Goal: Check status: Check status

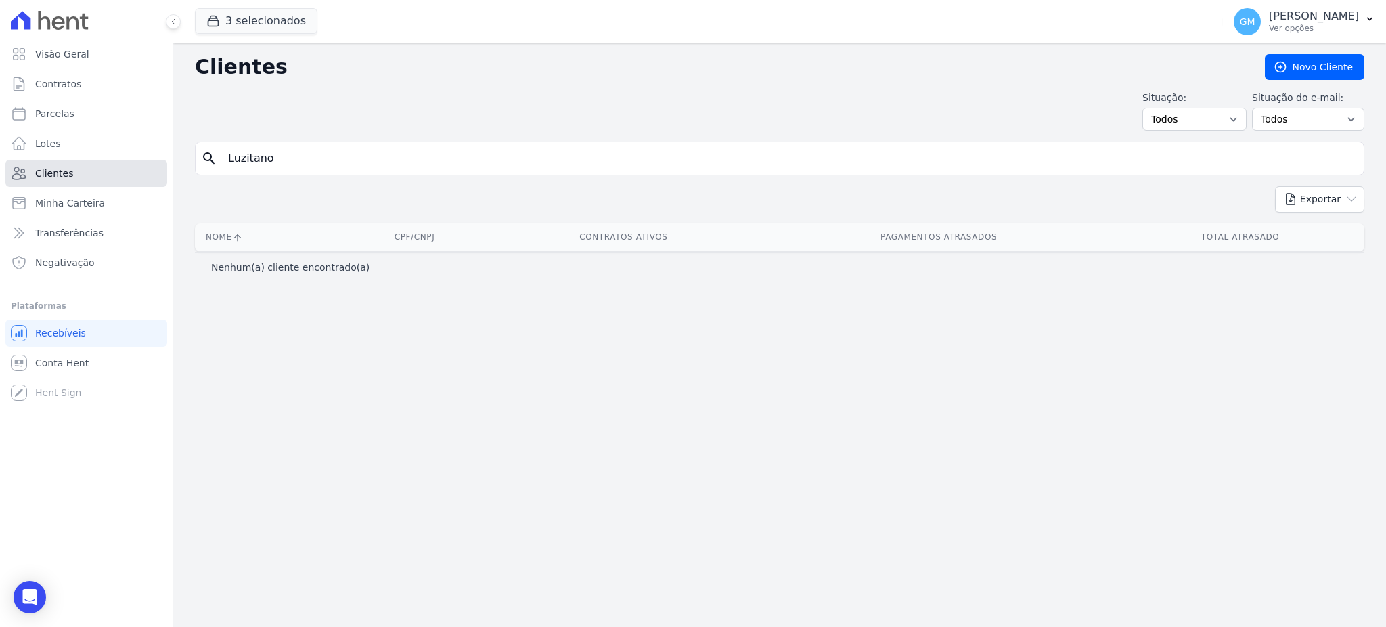
click at [93, 177] on link "Clientes" at bounding box center [86, 173] width 162 height 27
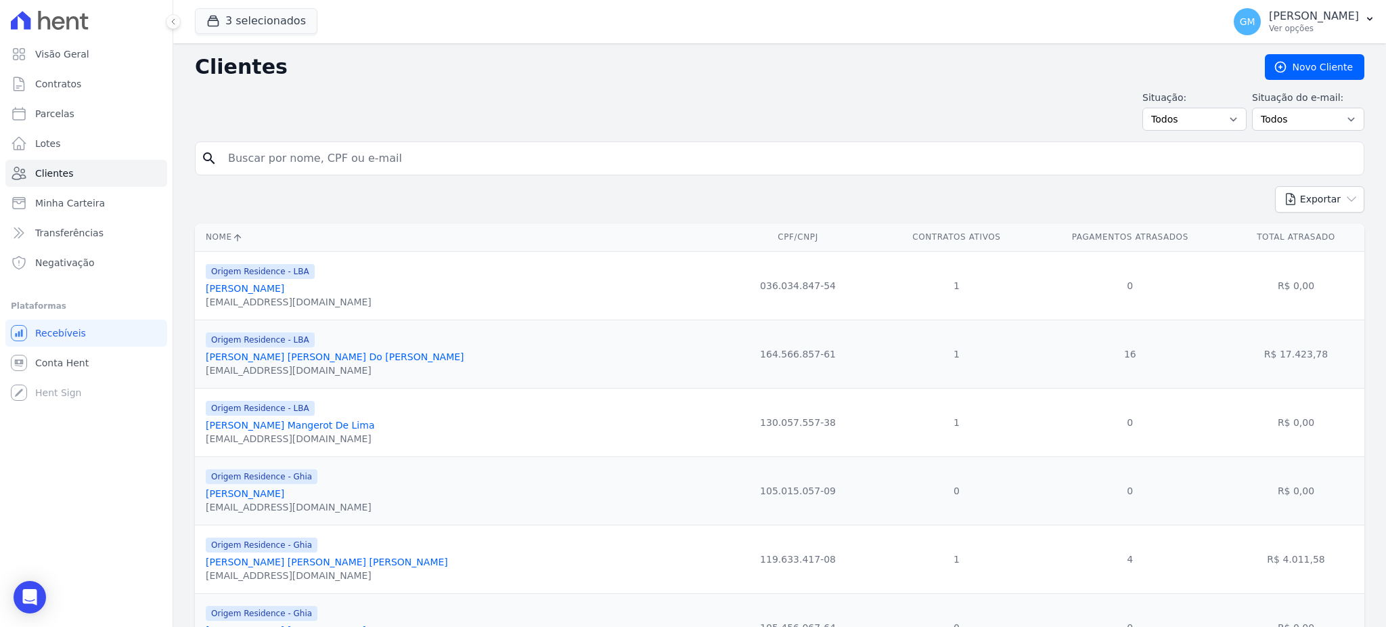
click at [314, 152] on input "search" at bounding box center [789, 158] width 1138 height 27
paste input "Patricia Batalha do Nascimento"
type input "Patricia Batalha do Nascimento"
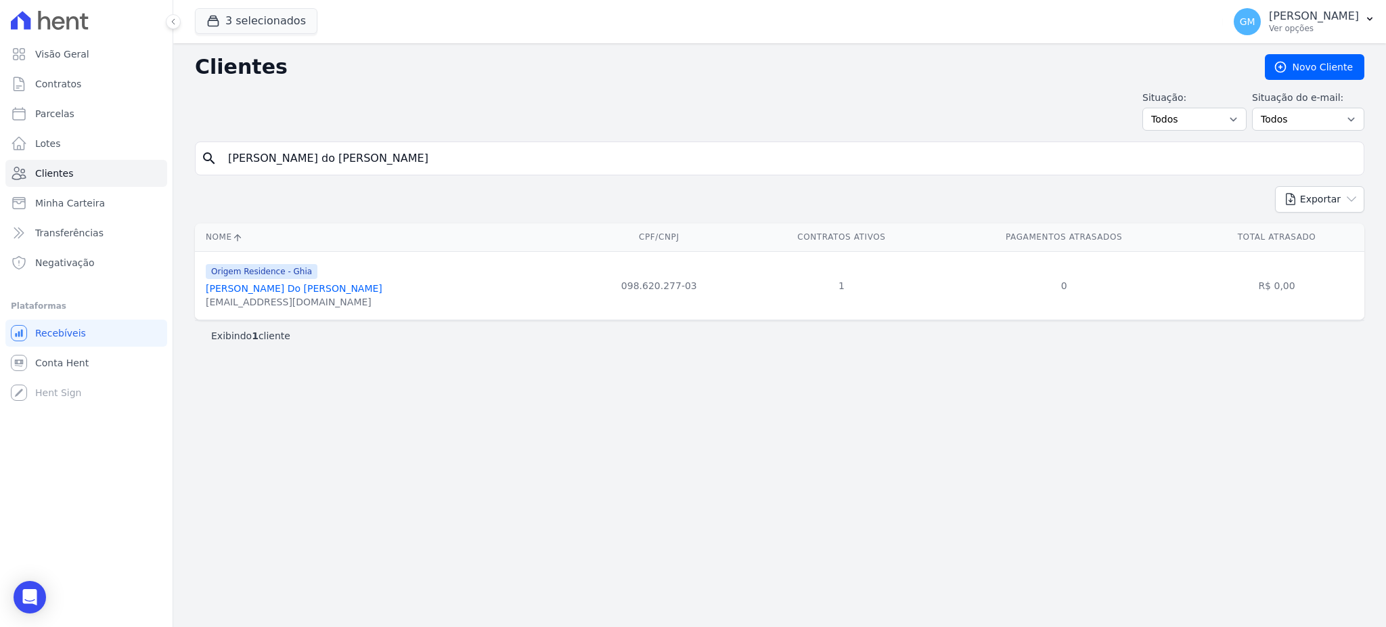
click at [328, 289] on link "Patricia Batalha Do Nascimento" at bounding box center [294, 288] width 177 height 11
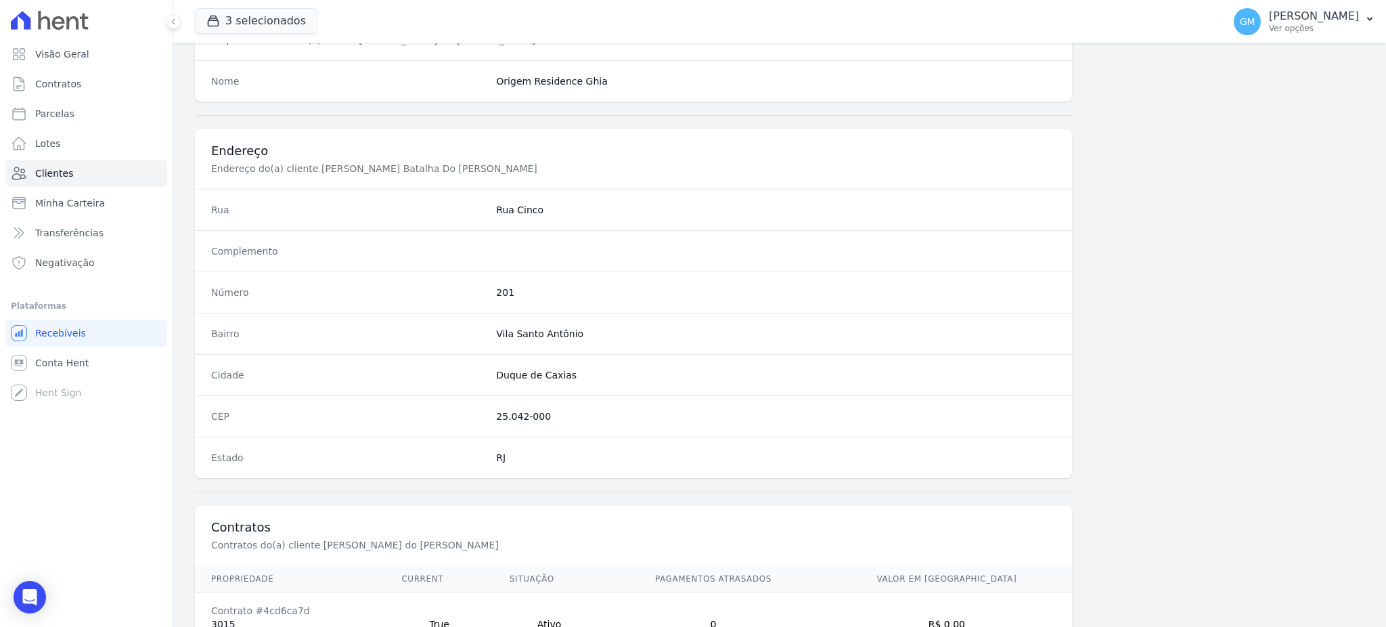
scroll to position [640, 0]
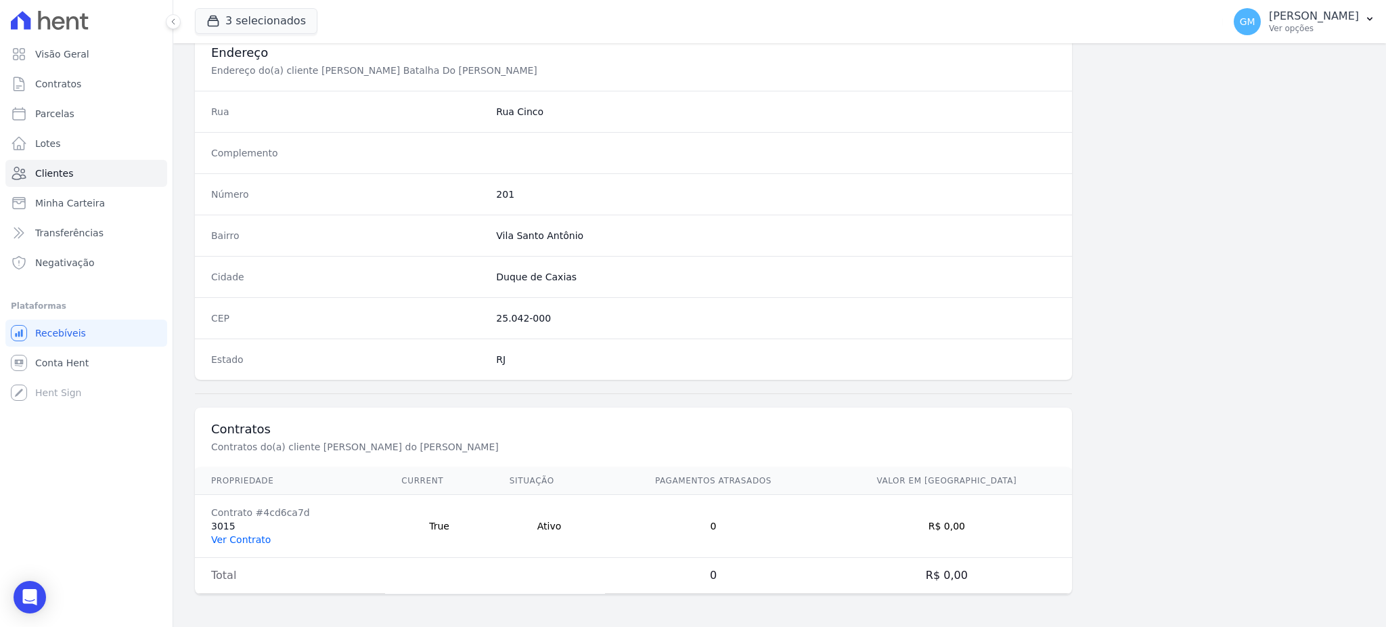
click at [252, 535] on link "Ver Contrato" at bounding box center [241, 539] width 60 height 11
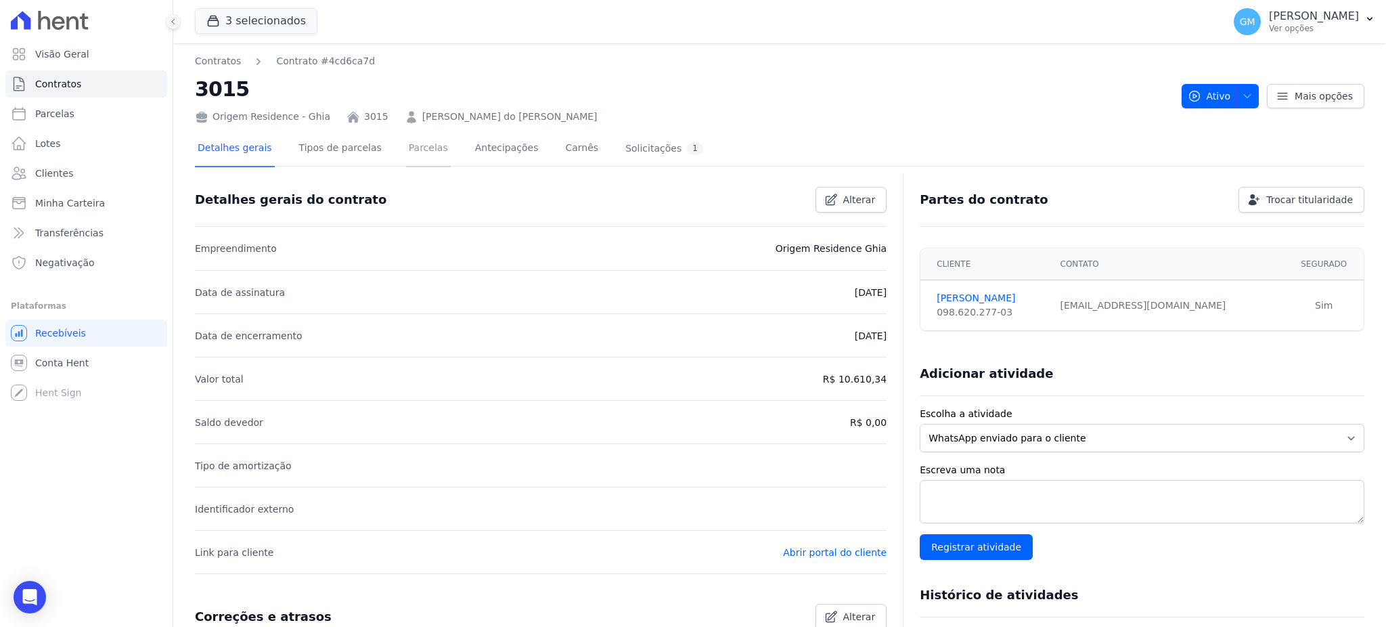
click at [406, 145] on link "Parcelas" at bounding box center [428, 149] width 45 height 36
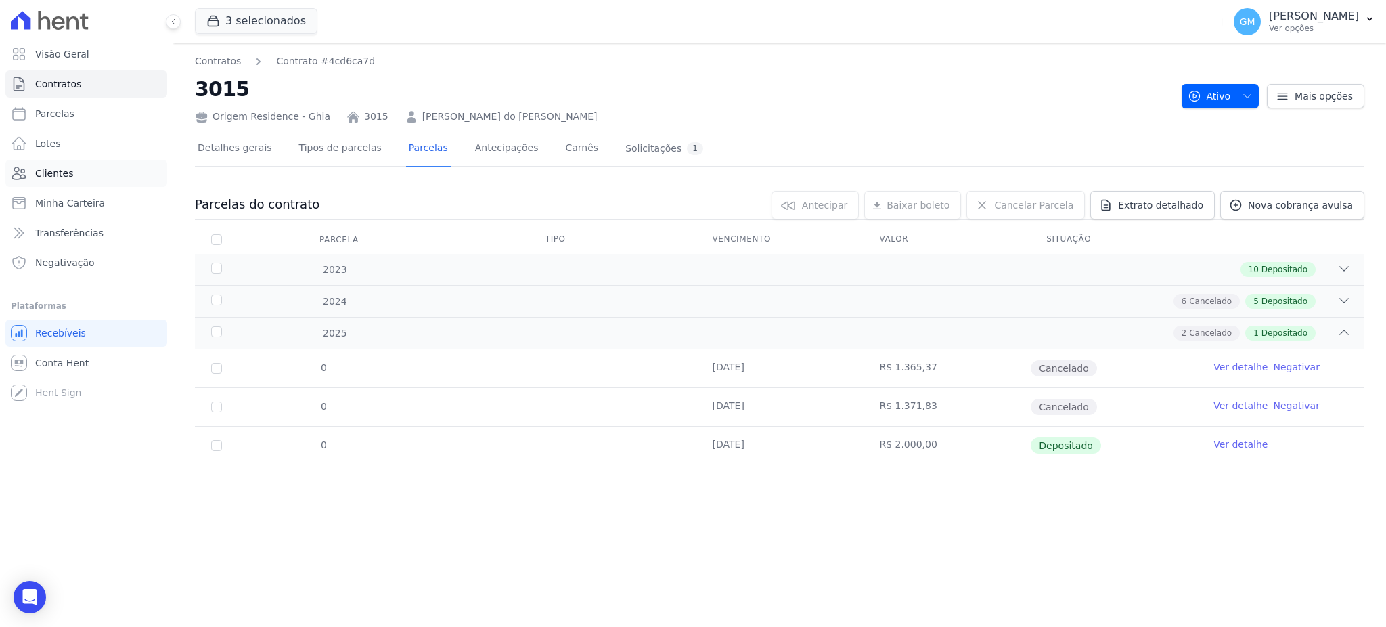
click at [81, 171] on link "Clientes" at bounding box center [86, 173] width 162 height 27
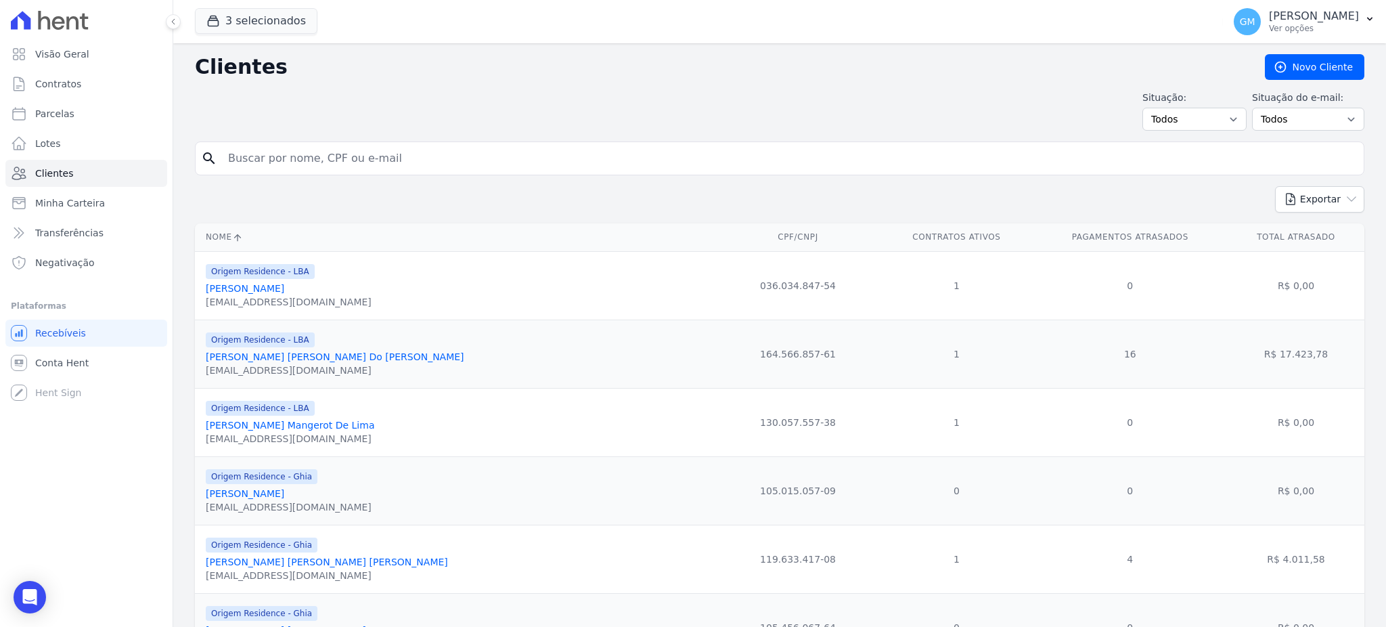
click at [257, 156] on input "search" at bounding box center [789, 158] width 1138 height 27
paste input "Maycon Dos Santos De Souza"
type input "Maycon Dos Santos De Souza"
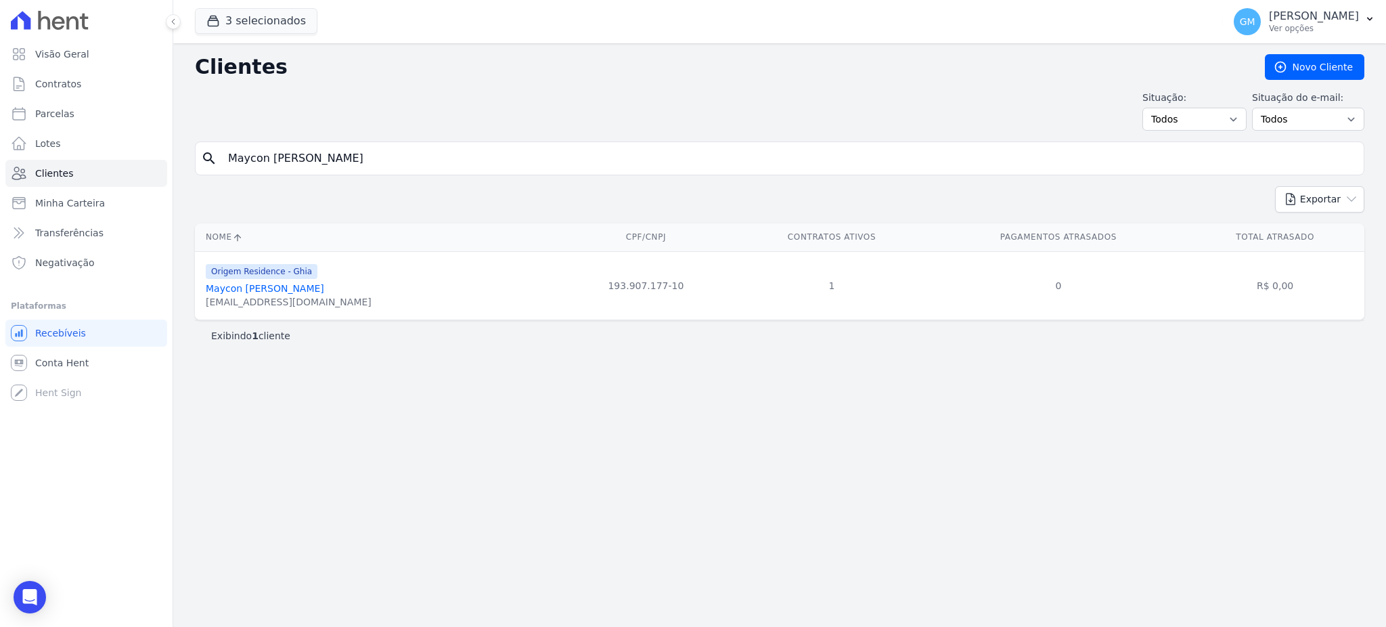
click at [299, 287] on link "Maycon Dos Santos De Souza" at bounding box center [265, 288] width 118 height 11
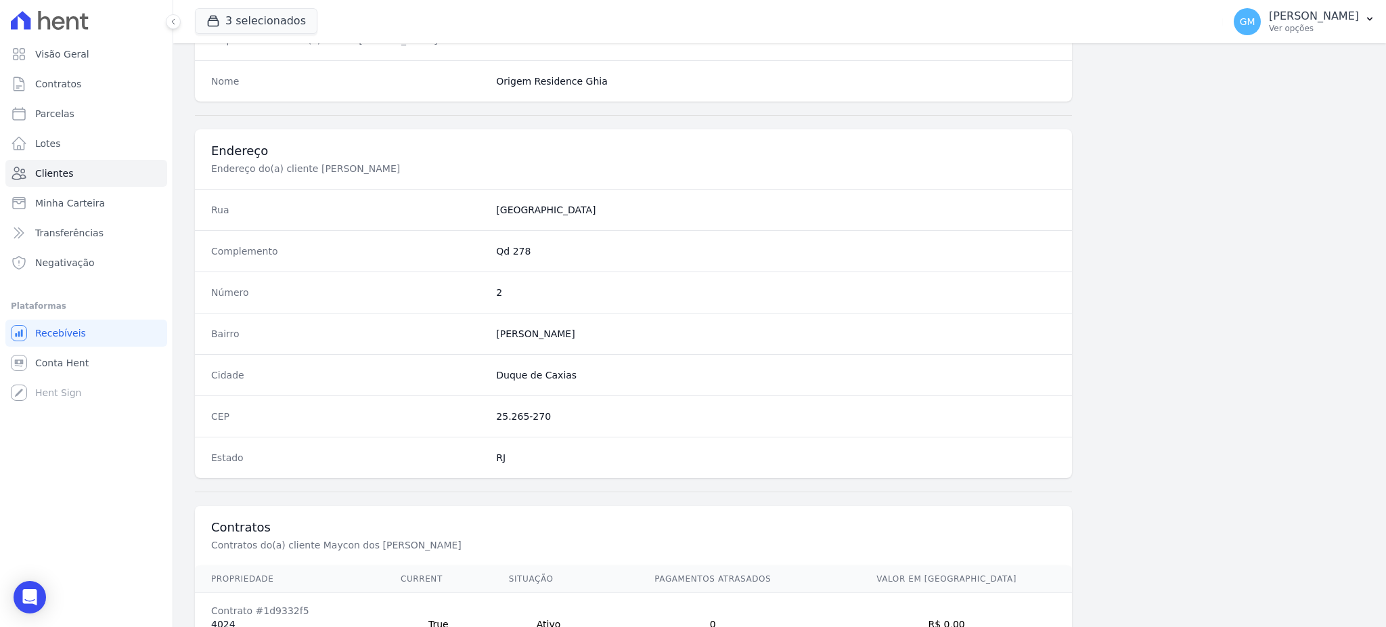
scroll to position [640, 0]
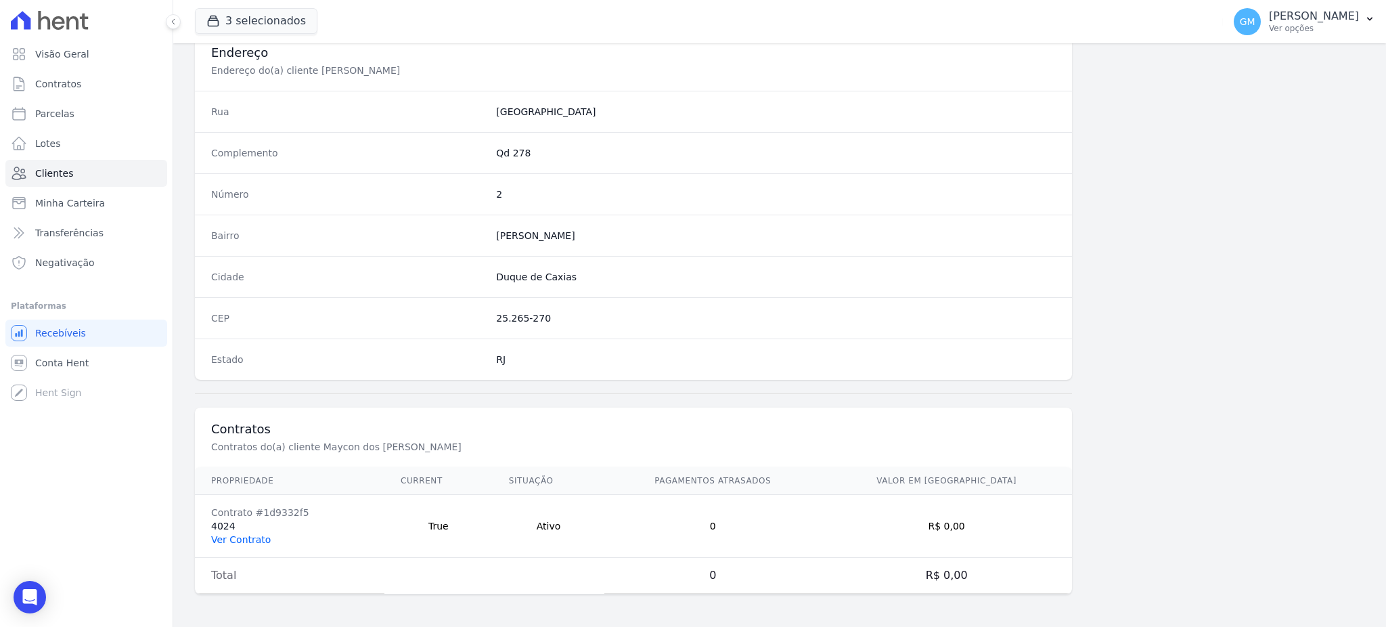
click at [250, 537] on link "Ver Contrato" at bounding box center [241, 539] width 60 height 11
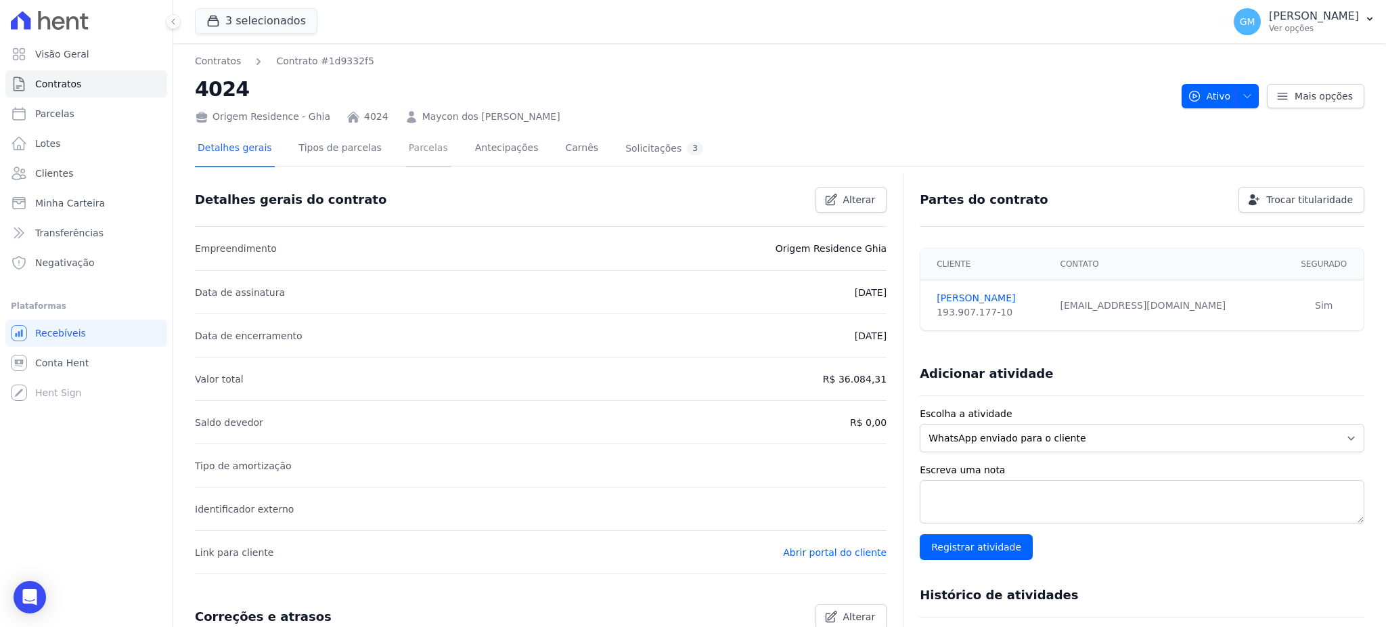
click at [406, 152] on link "Parcelas" at bounding box center [428, 149] width 45 height 36
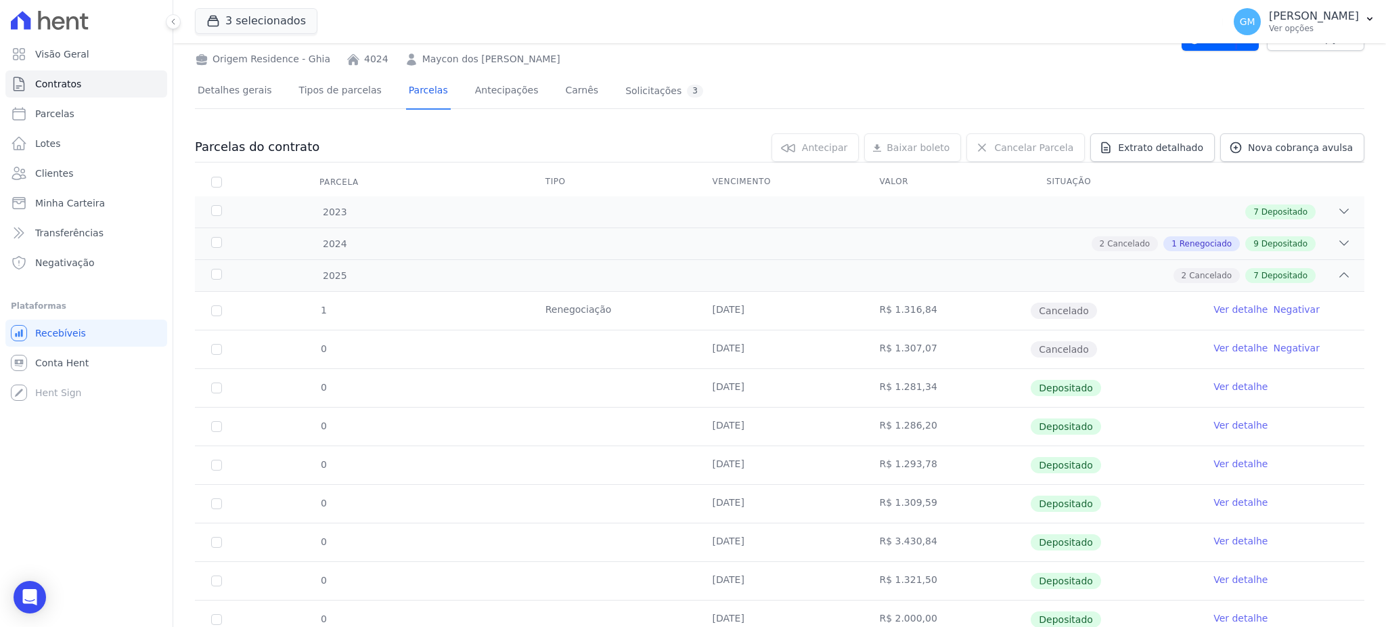
scroll to position [109, 0]
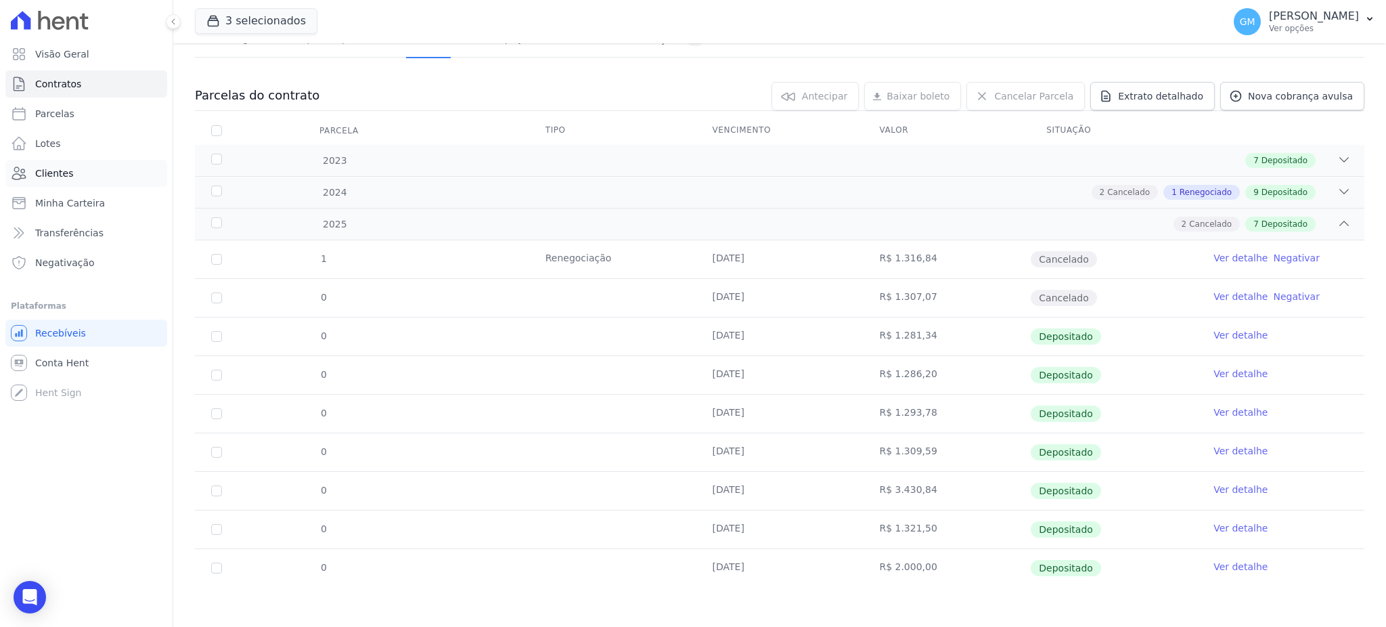
click at [95, 173] on link "Clientes" at bounding box center [86, 173] width 162 height 27
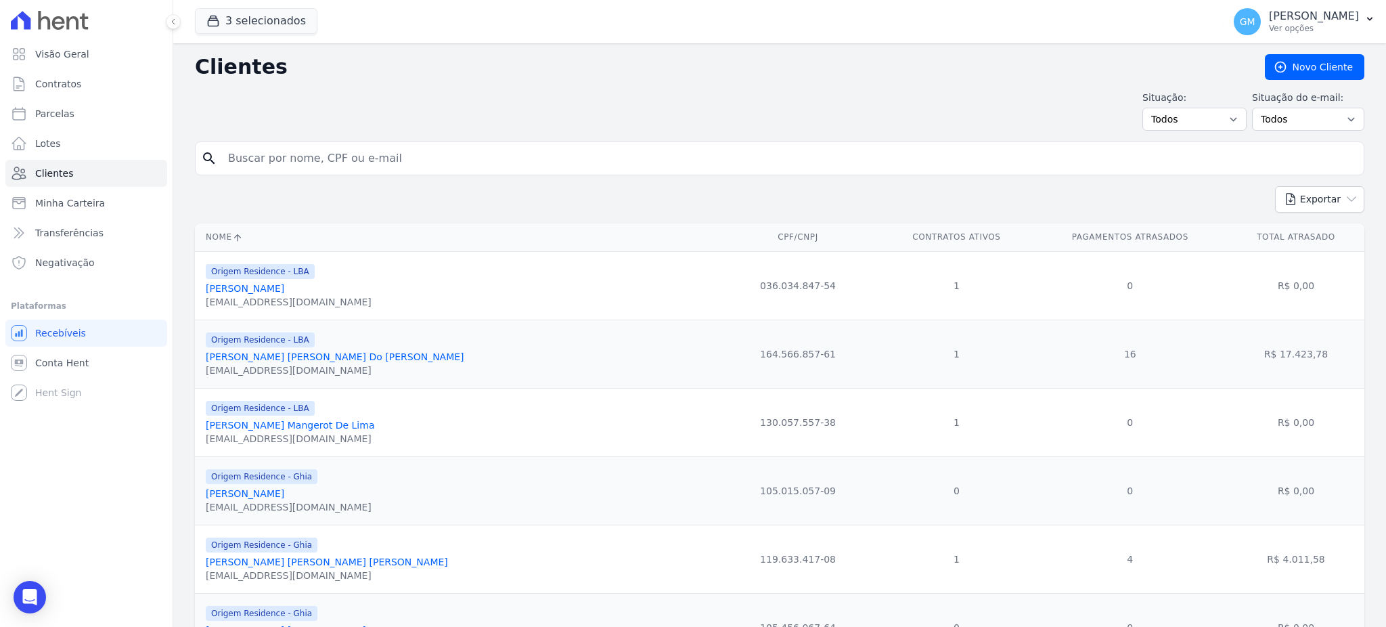
click at [317, 158] on input "search" at bounding box center [789, 158] width 1138 height 27
paste input "Luciano Abel De Oliveira Fernandes"
type input "Luciano Abel De Oliveira Fernandes"
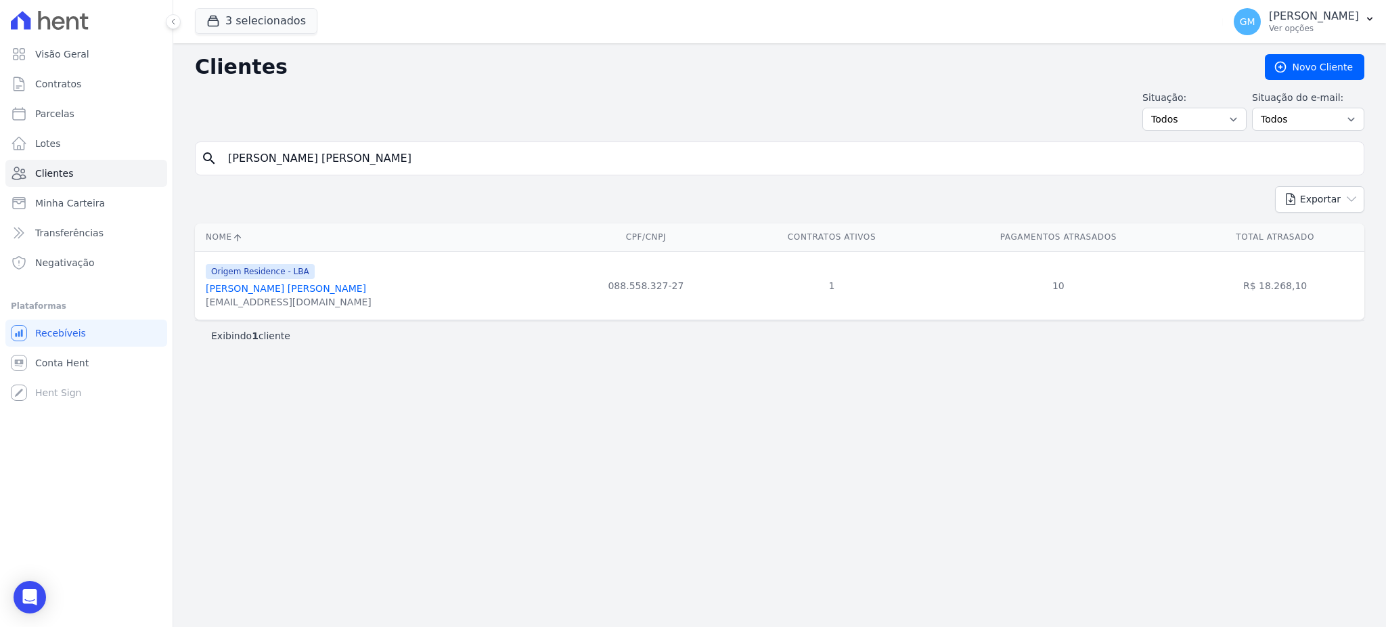
click at [326, 286] on link "Luciano Abel De Oliveira Fernandes" at bounding box center [286, 288] width 160 height 11
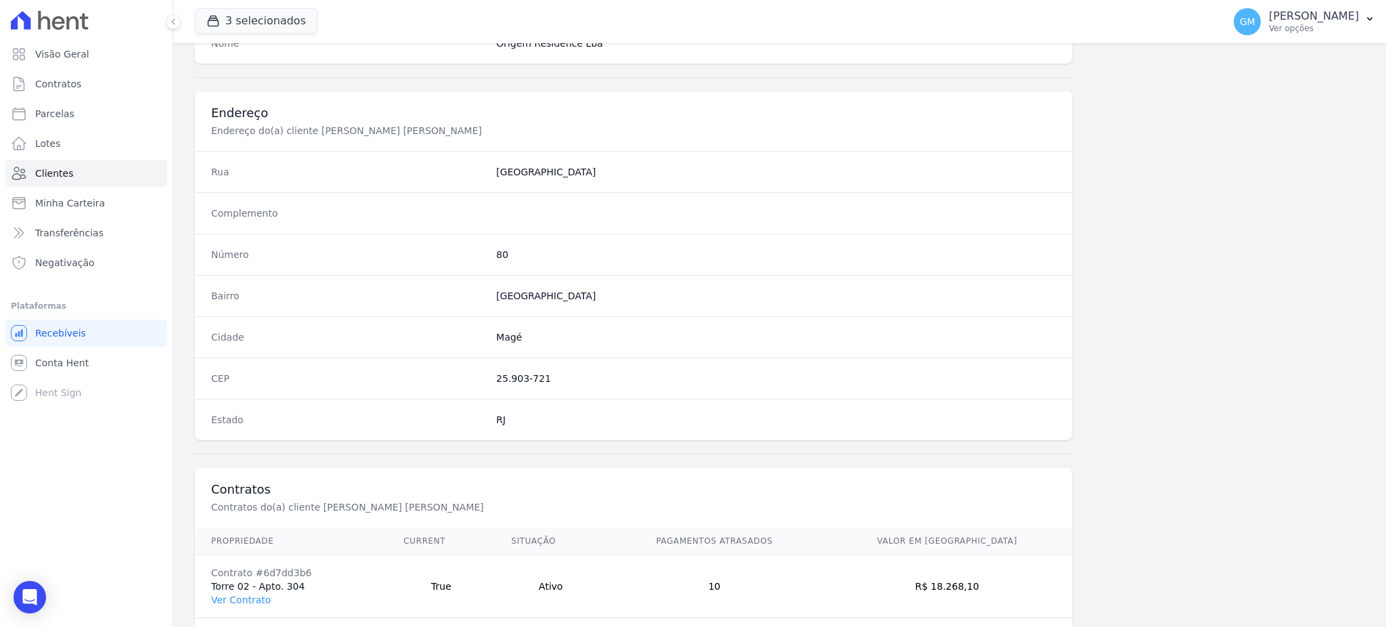
scroll to position [640, 0]
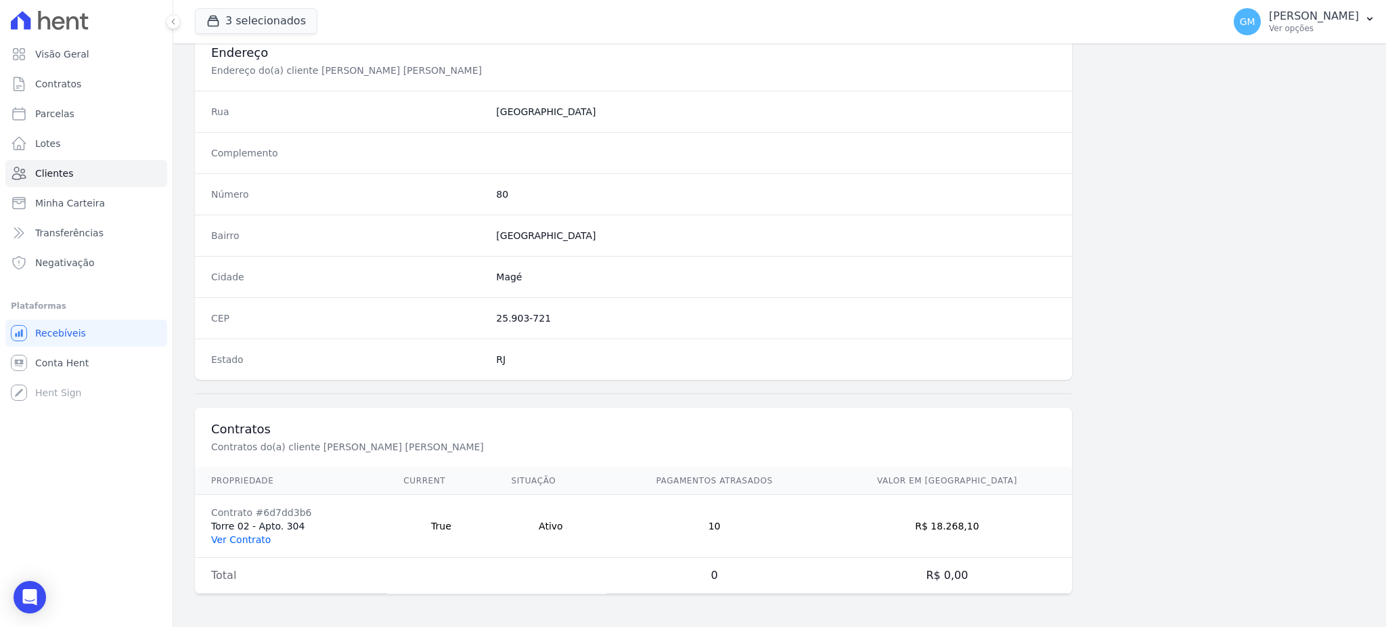
click at [244, 543] on link "Ver Contrato" at bounding box center [241, 539] width 60 height 11
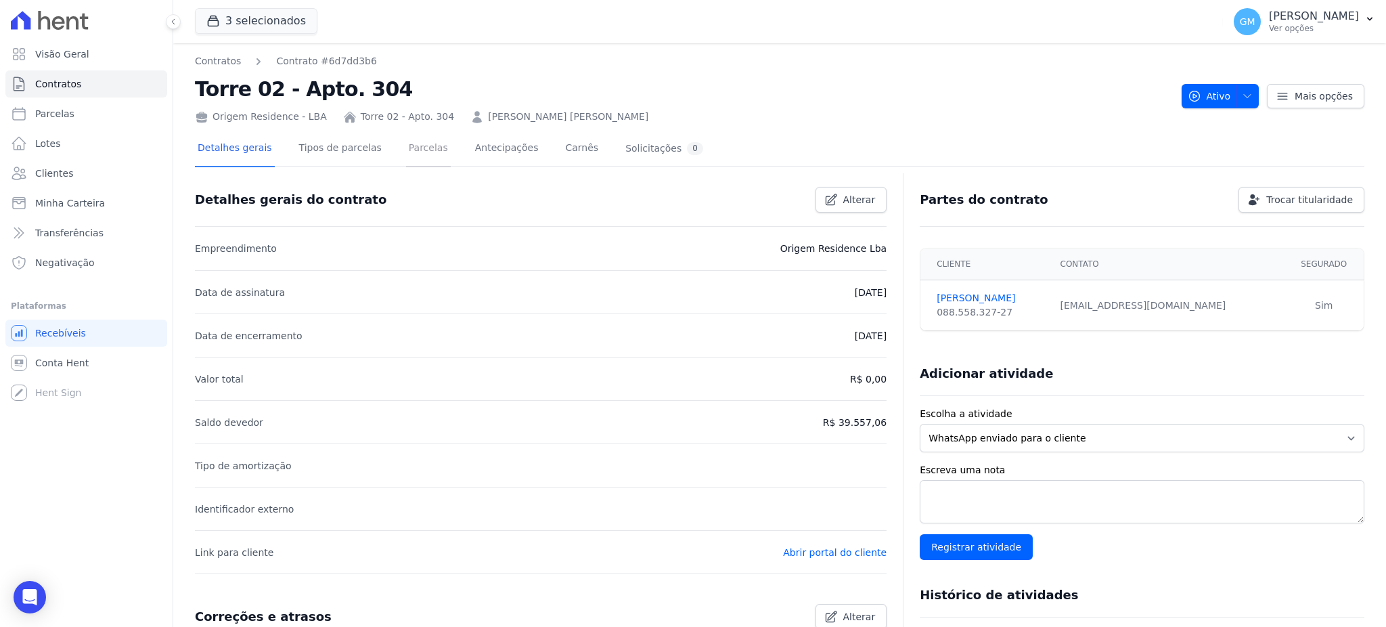
click at [412, 156] on link "Parcelas" at bounding box center [428, 149] width 45 height 36
